Goal: Task Accomplishment & Management: Use online tool/utility

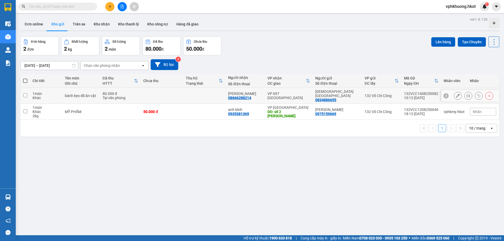
click at [191, 96] on td at bounding box center [204, 96] width 42 height 16
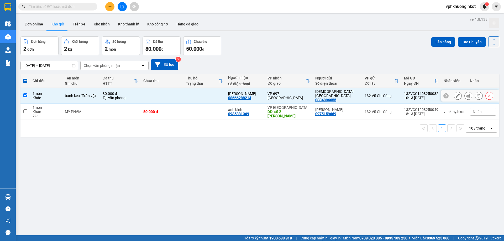
click at [298, 94] on div "VP 697 [GEOGRAPHIC_DATA]" at bounding box center [288, 96] width 42 height 8
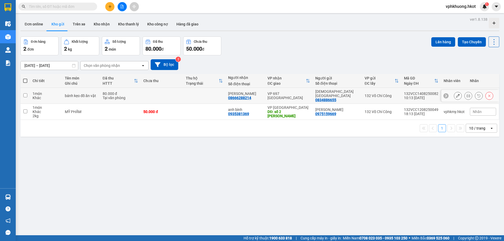
click at [296, 96] on td "VP 697 [GEOGRAPHIC_DATA]" at bounding box center [289, 96] width 48 height 16
checkbox input "true"
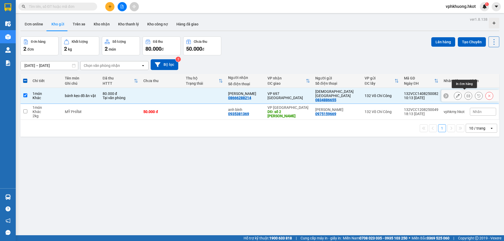
click at [466, 95] on icon at bounding box center [468, 96] width 4 height 4
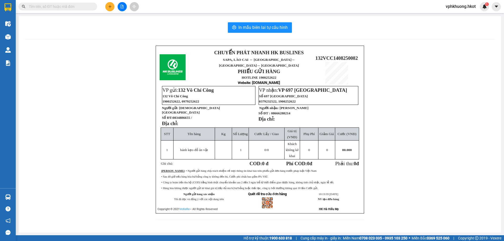
click at [124, 67] on div "CHUYỂN PHÁT NHANH HK BUSLINES SAPA, [GEOGRAPHIC_DATA] ↔ [GEOGRAPHIC_DATA] ↔ [GE…" at bounding box center [260, 136] width 470 height 181
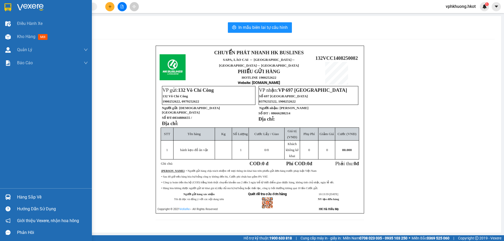
click at [9, 9] on img at bounding box center [7, 7] width 7 height 8
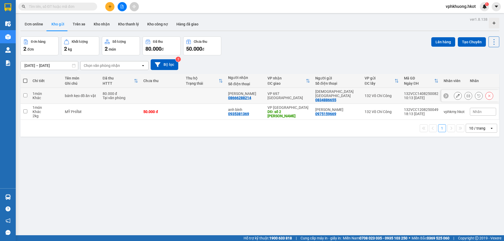
click at [25, 94] on input "checkbox" at bounding box center [25, 95] width 4 height 4
checkbox input "true"
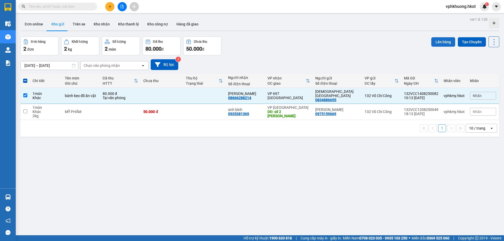
click at [444, 43] on button "Lên hàng" at bounding box center [443, 41] width 24 height 9
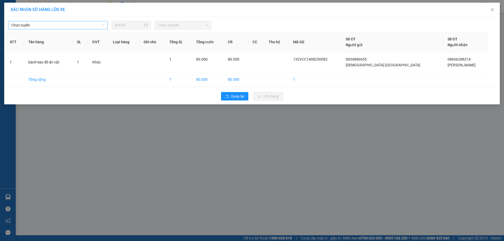
click at [88, 26] on span "Chọn tuyến" at bounding box center [57, 25] width 93 height 8
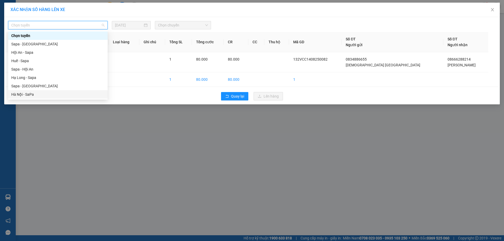
click at [34, 94] on div "Hà Nội - SaPa" at bounding box center [57, 95] width 93 height 6
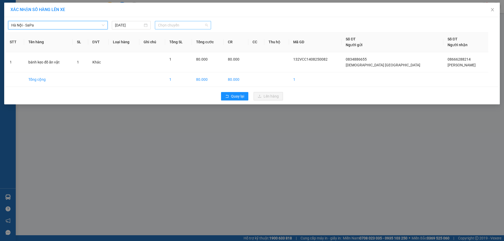
click at [174, 24] on span "Chọn chuyến" at bounding box center [183, 25] width 50 height 8
type input "600"
click at [176, 38] on div "16:01 - 29K-026.00" at bounding box center [178, 36] width 41 height 6
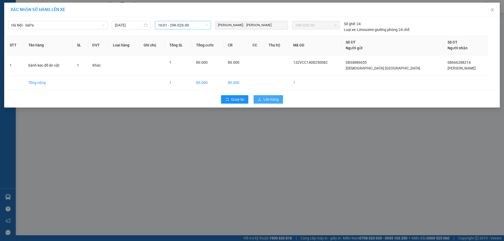
click at [261, 101] on icon "upload" at bounding box center [260, 100] width 4 height 4
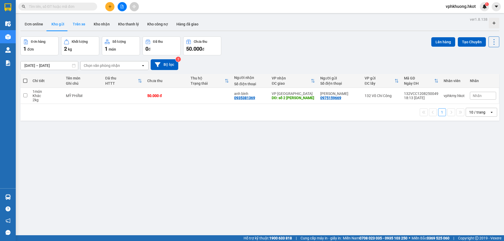
click at [77, 25] on button "Trên xe" at bounding box center [78, 24] width 21 height 13
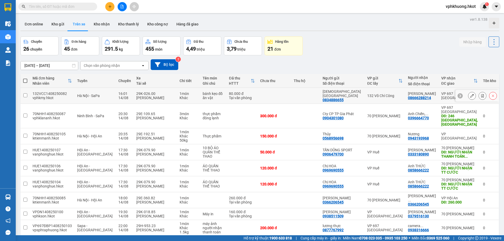
click at [152, 96] on div "[PERSON_NAME]" at bounding box center [155, 98] width 38 height 4
checkbox input "true"
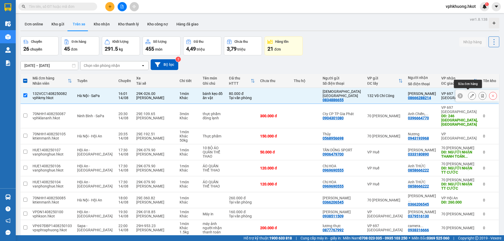
click at [470, 94] on icon at bounding box center [472, 96] width 4 height 4
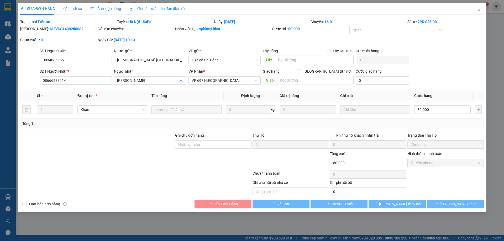
type input "0834886655"
type input "[DEMOGRAPHIC_DATA] [GEOGRAPHIC_DATA]"
type input "08666288214"
type input "[PERSON_NAME]"
type input "80.000"
